Goal: Task Accomplishment & Management: Use online tool/utility

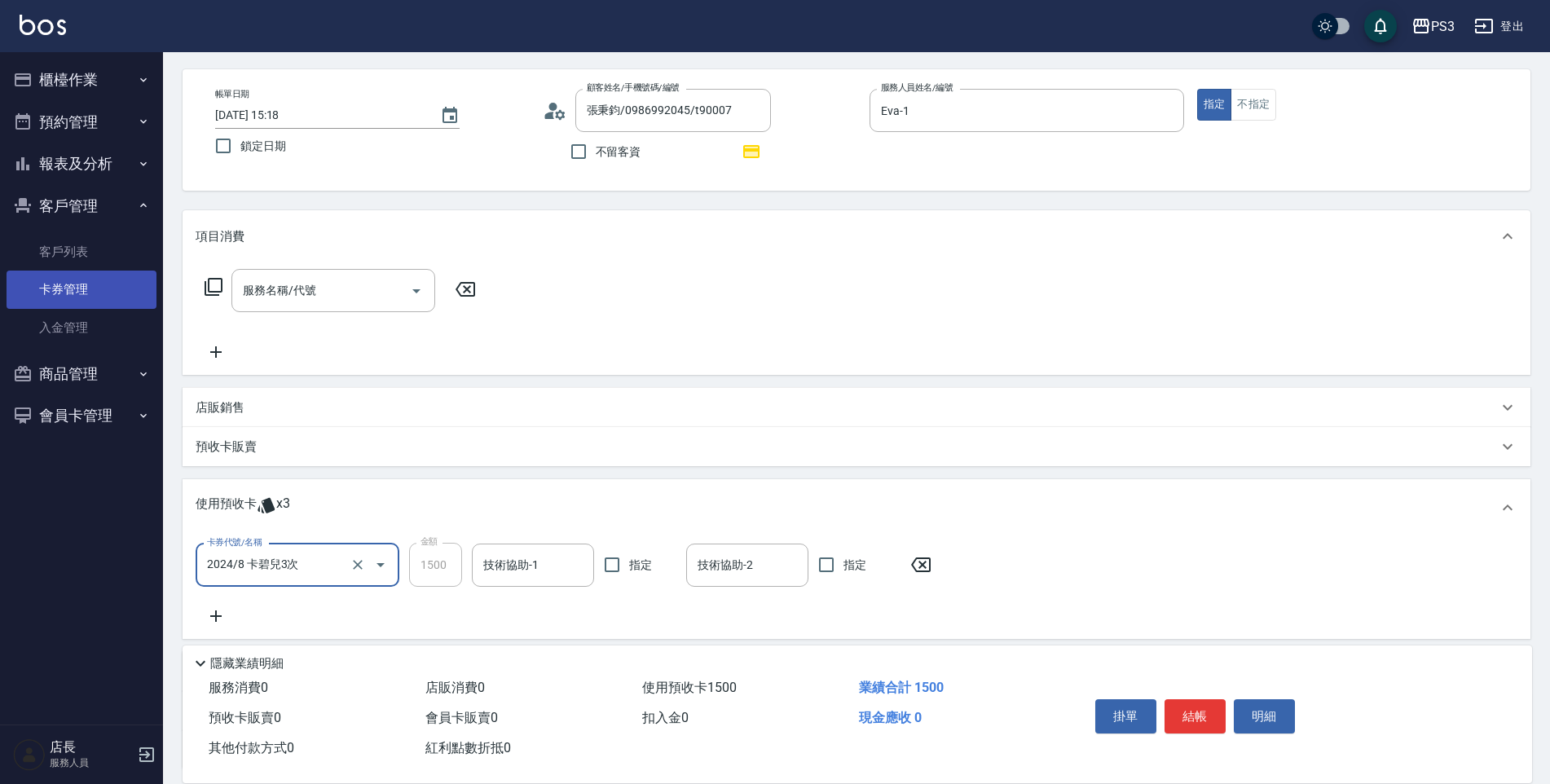
scroll to position [62, 0]
click at [76, 247] on link "客戶列表" at bounding box center [81, 252] width 150 height 38
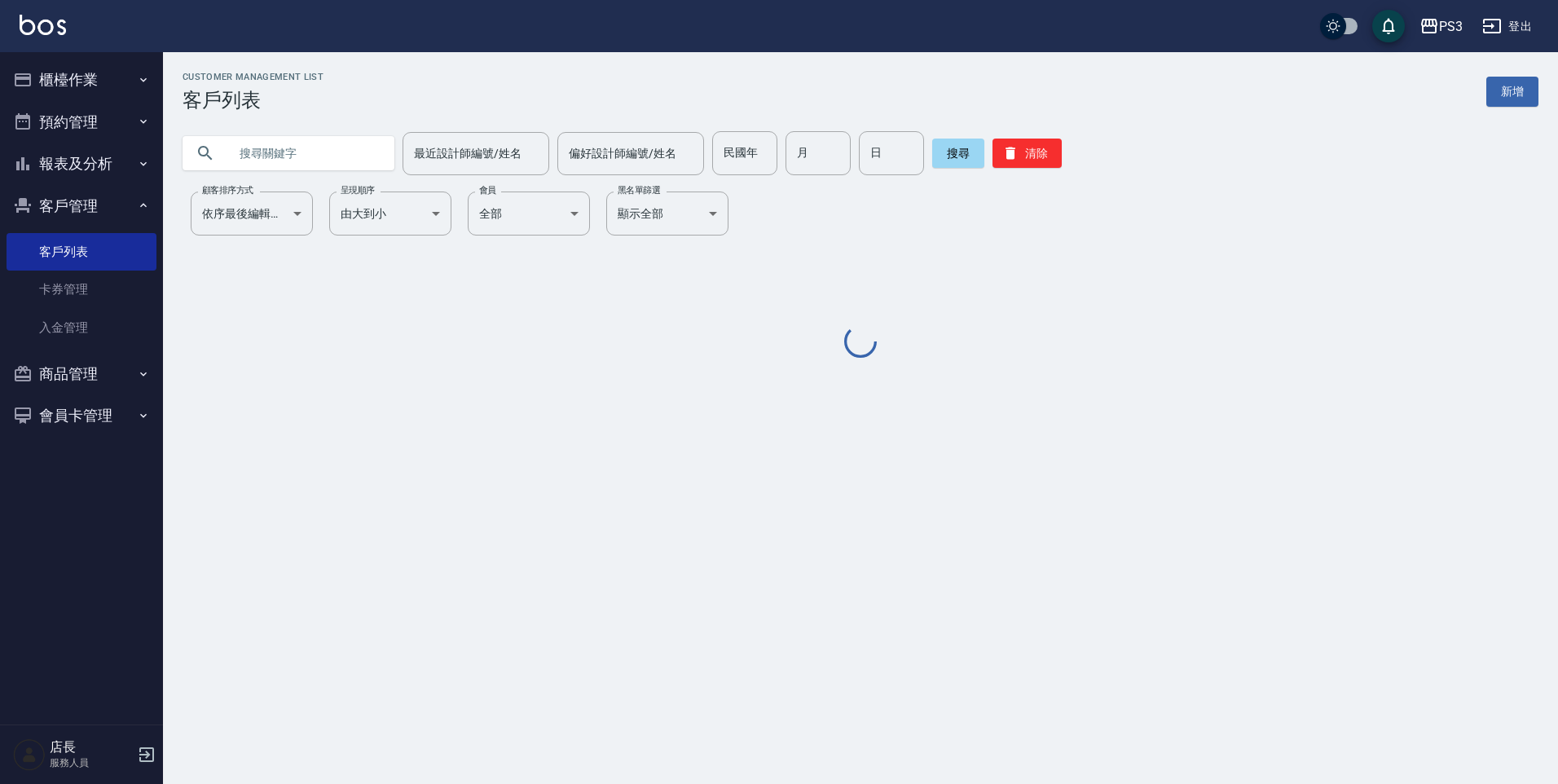
click at [340, 145] on input "text" at bounding box center [305, 153] width 153 height 44
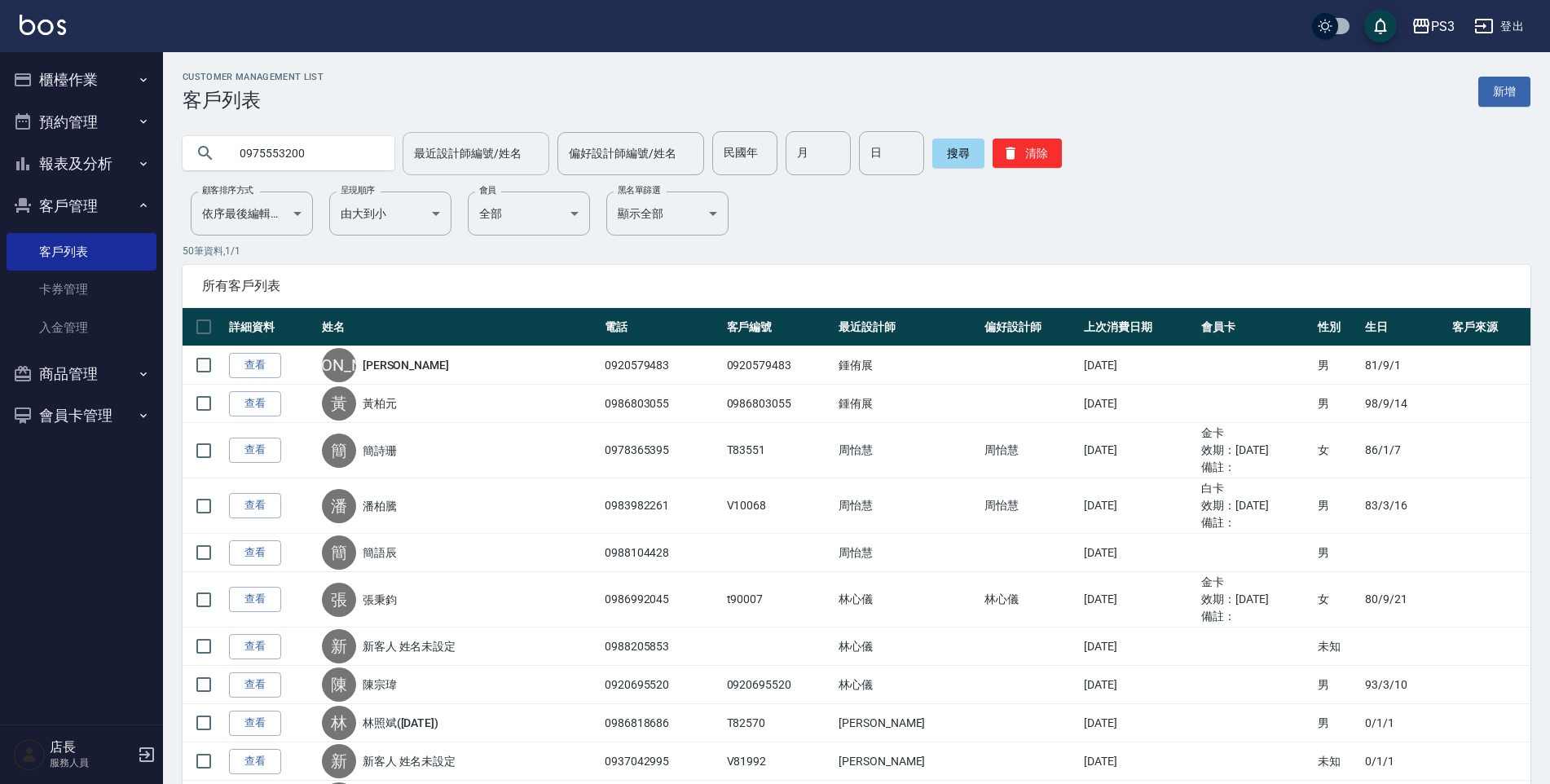
type input "0975553200"
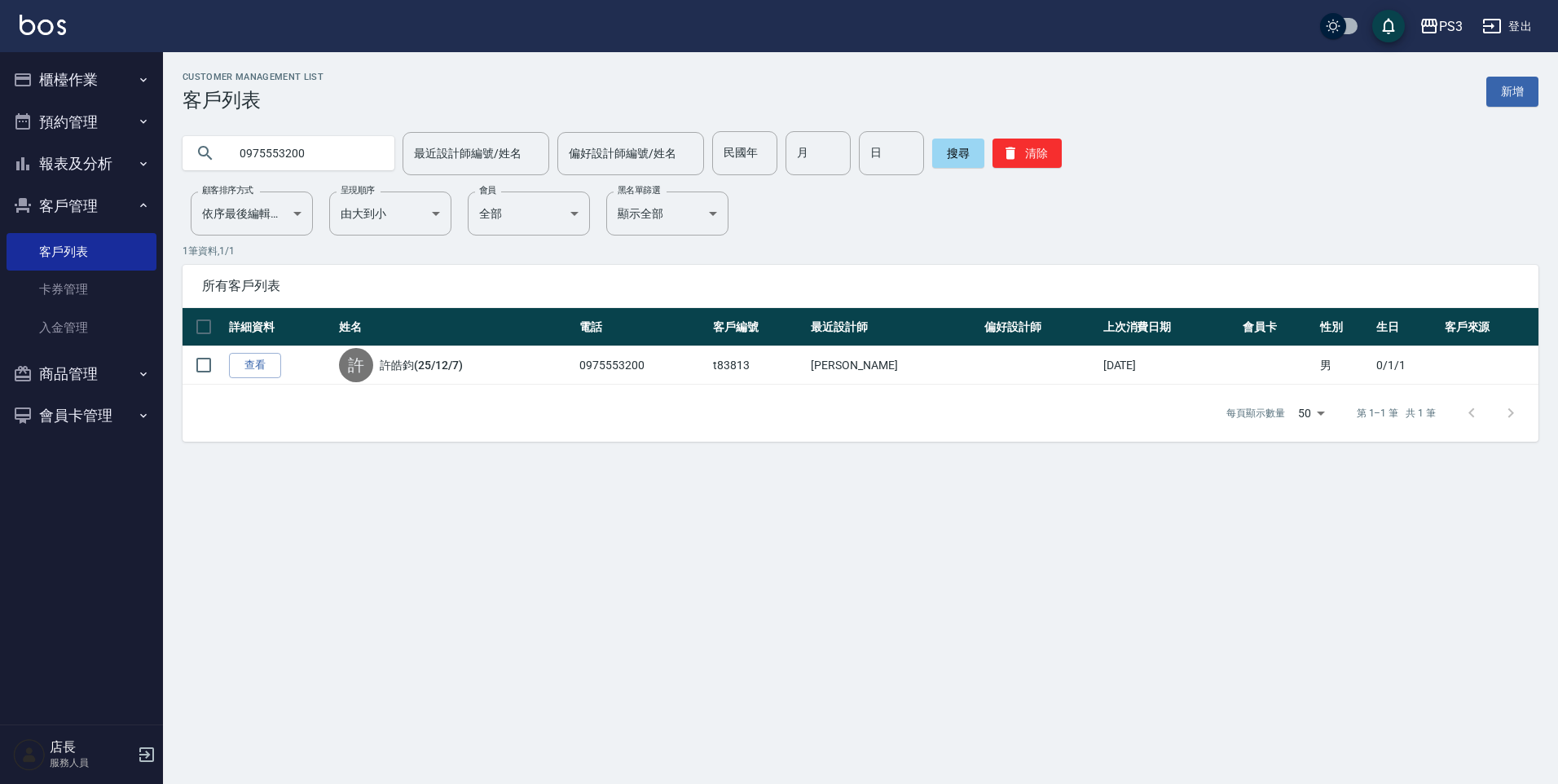
click at [11, 80] on button "櫃檯作業" at bounding box center [81, 79] width 150 height 42
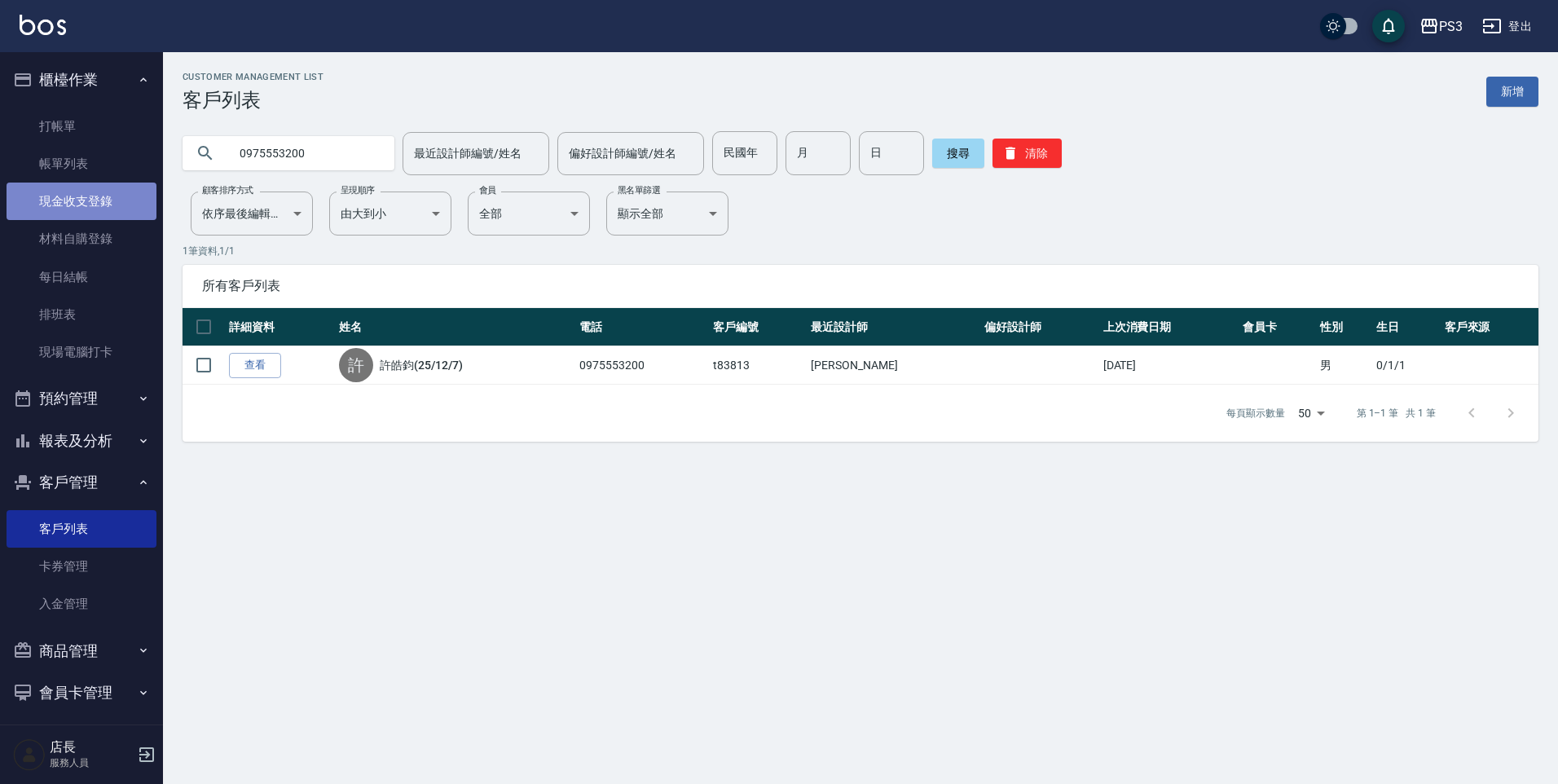
click at [84, 206] on link "現金收支登錄" at bounding box center [81, 201] width 150 height 38
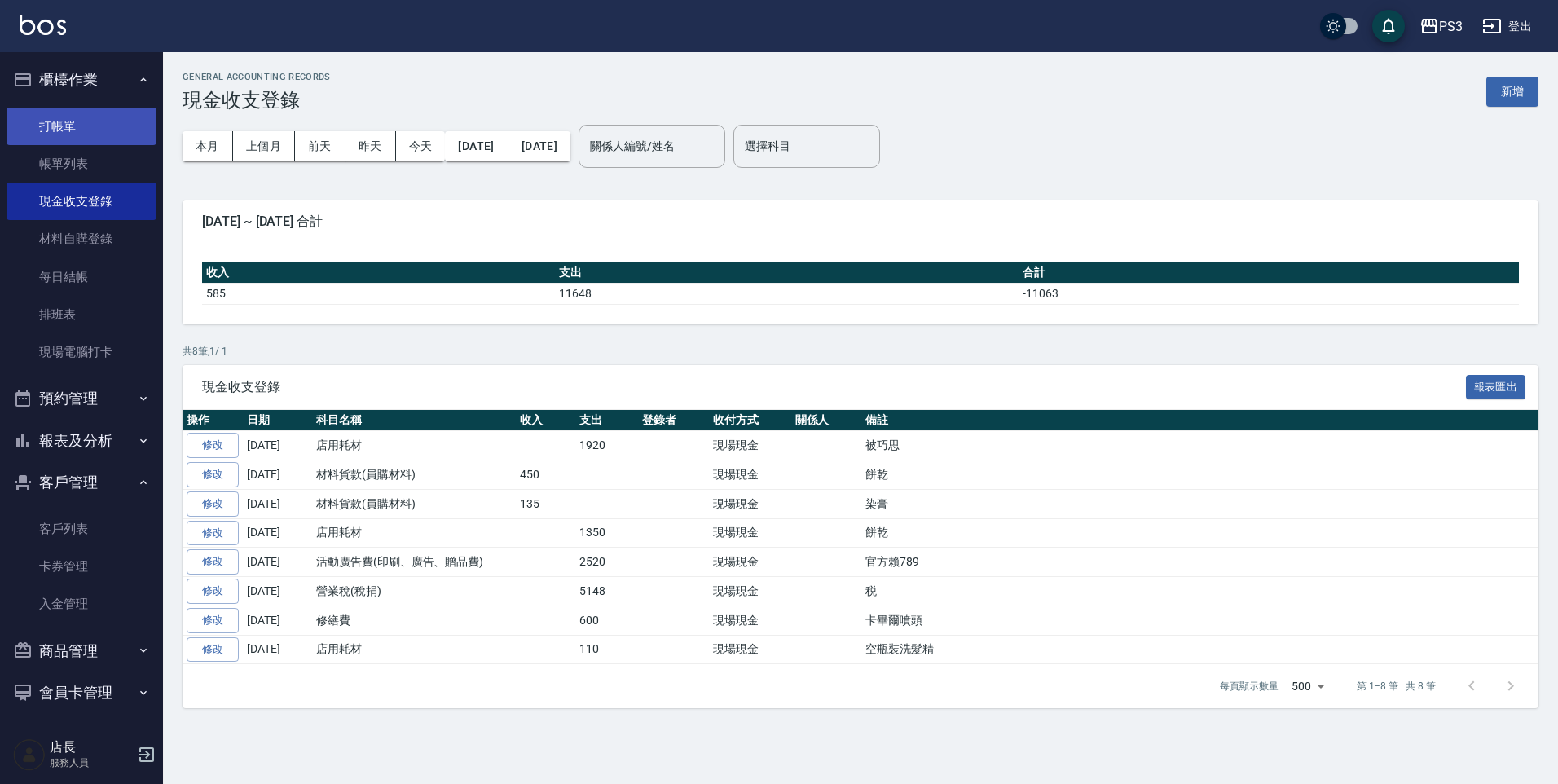
click at [31, 128] on link "打帳單" at bounding box center [81, 126] width 150 height 38
